Goal: Information Seeking & Learning: Learn about a topic

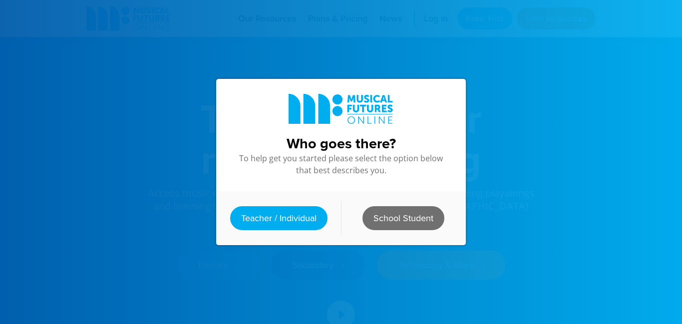
click at [367, 220] on link "School Student" at bounding box center [403, 218] width 82 height 24
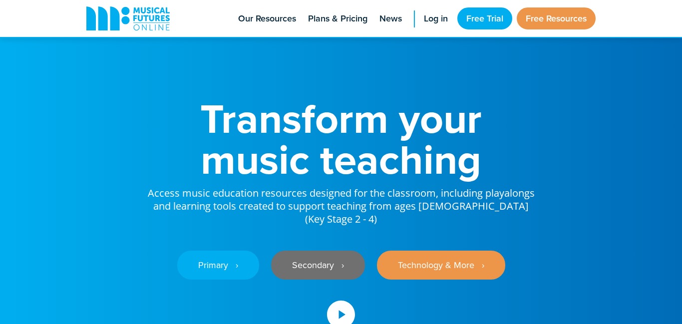
click at [316, 253] on link "Secondary ‎‏‏‎ ‎ ›" at bounding box center [318, 265] width 94 height 29
